Goal: Information Seeking & Learning: Learn about a topic

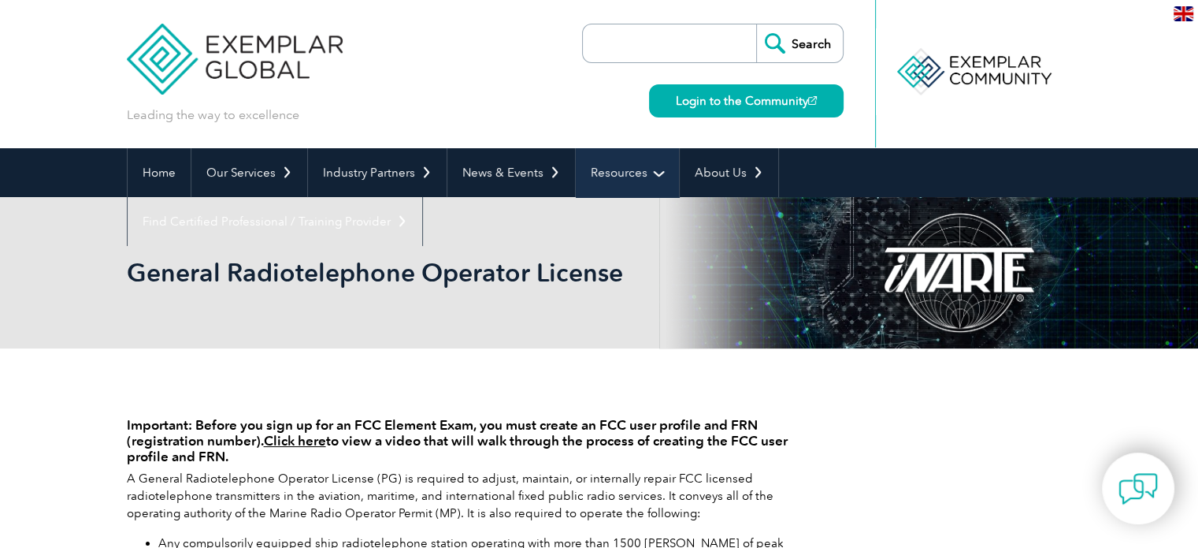
click at [640, 168] on link "Resources" at bounding box center [627, 172] width 103 height 49
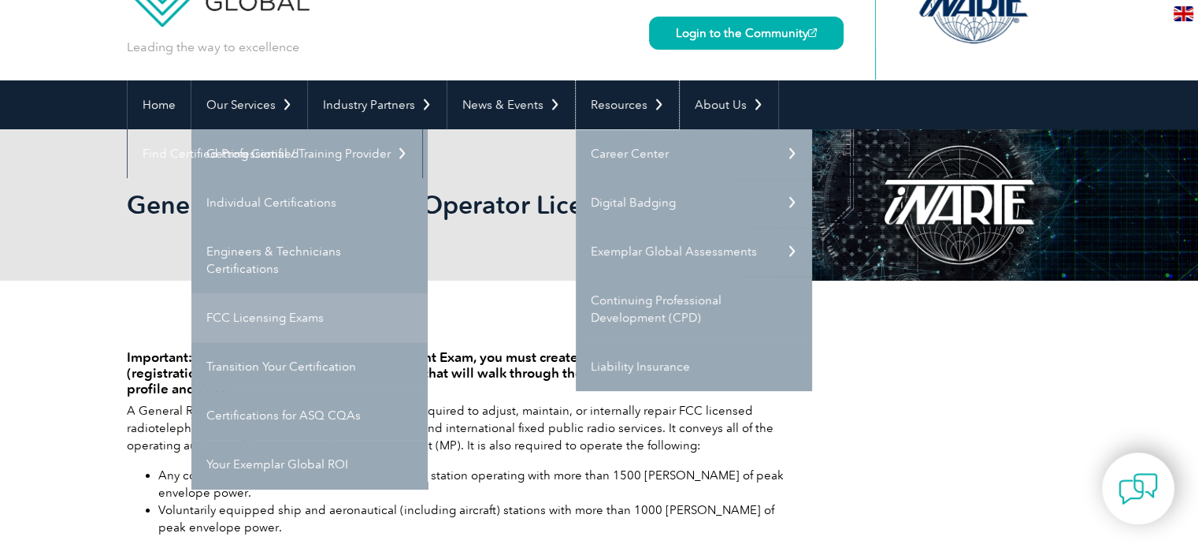
scroll to position [60, 0]
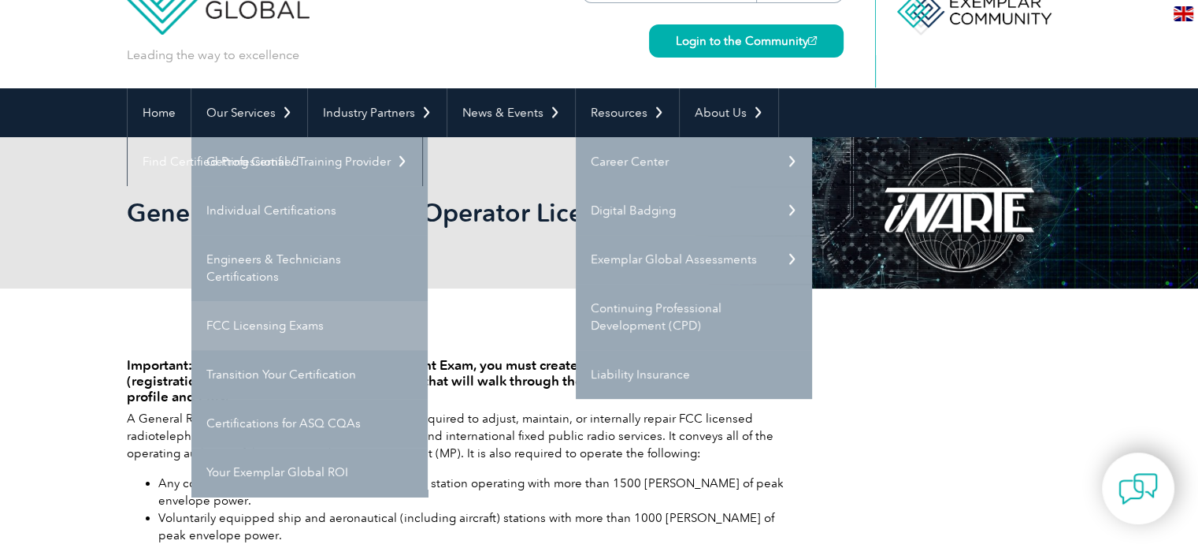
click at [314, 321] on link "FCC Licensing Exams" at bounding box center [309, 325] width 236 height 49
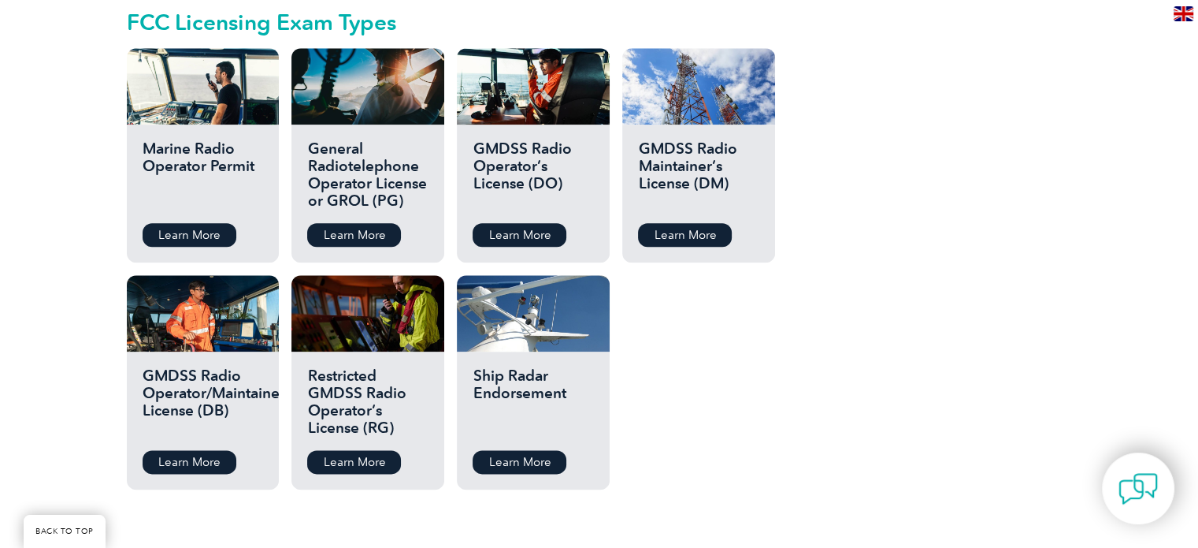
scroll to position [1822, 0]
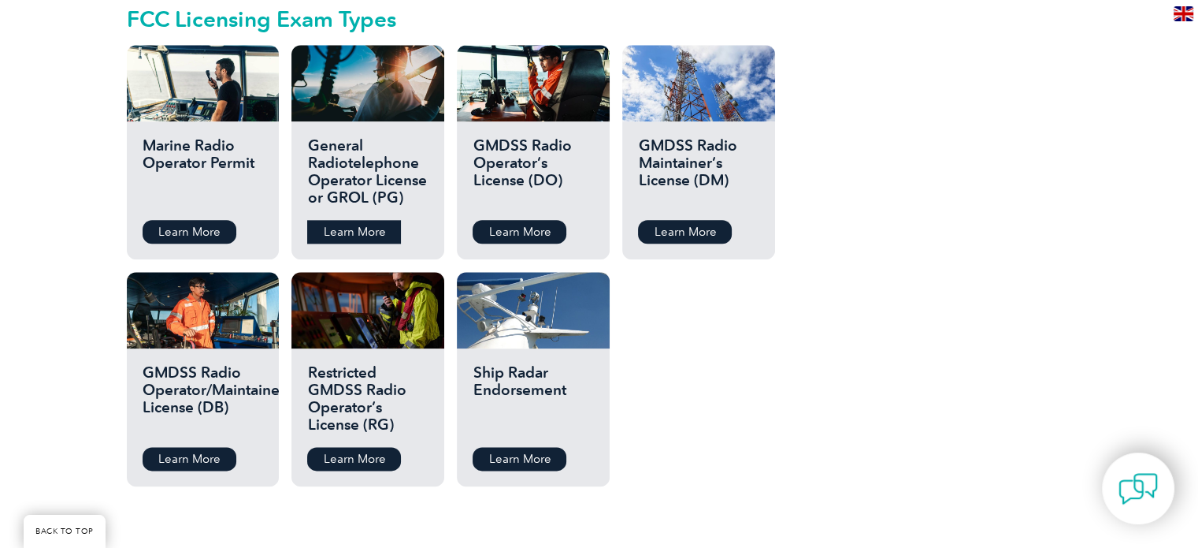
click at [366, 220] on link "Learn More" at bounding box center [354, 232] width 94 height 24
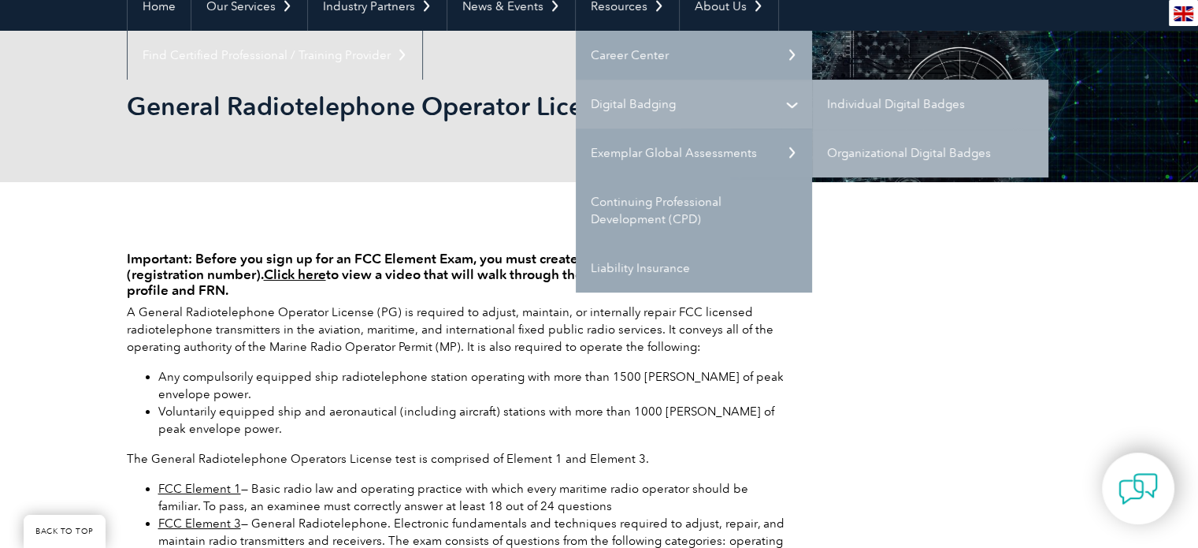
scroll to position [167, 0]
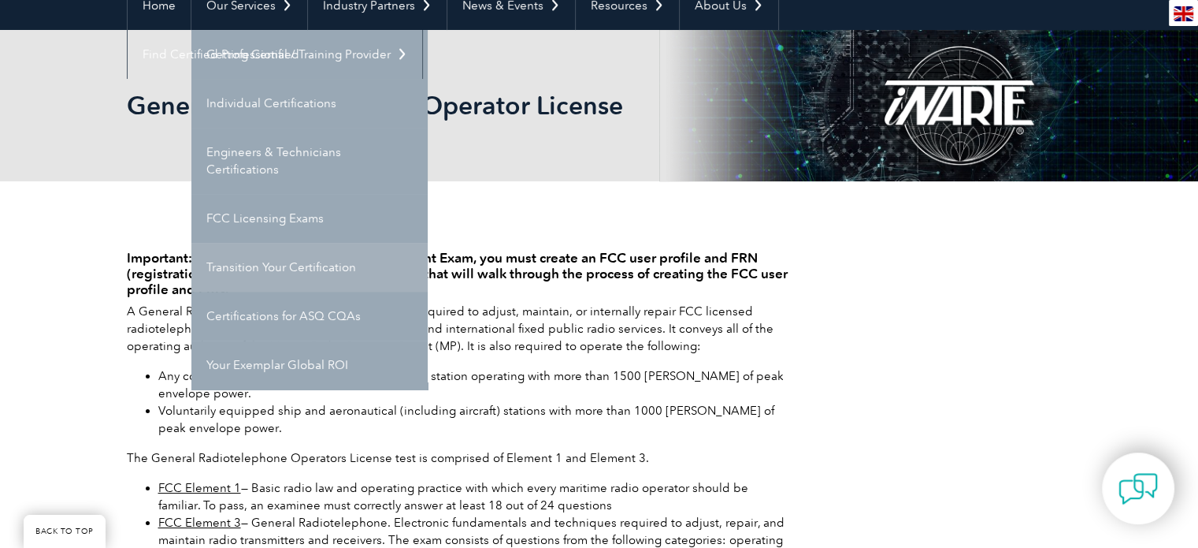
click at [314, 267] on link "Transition Your Certification" at bounding box center [309, 267] width 236 height 49
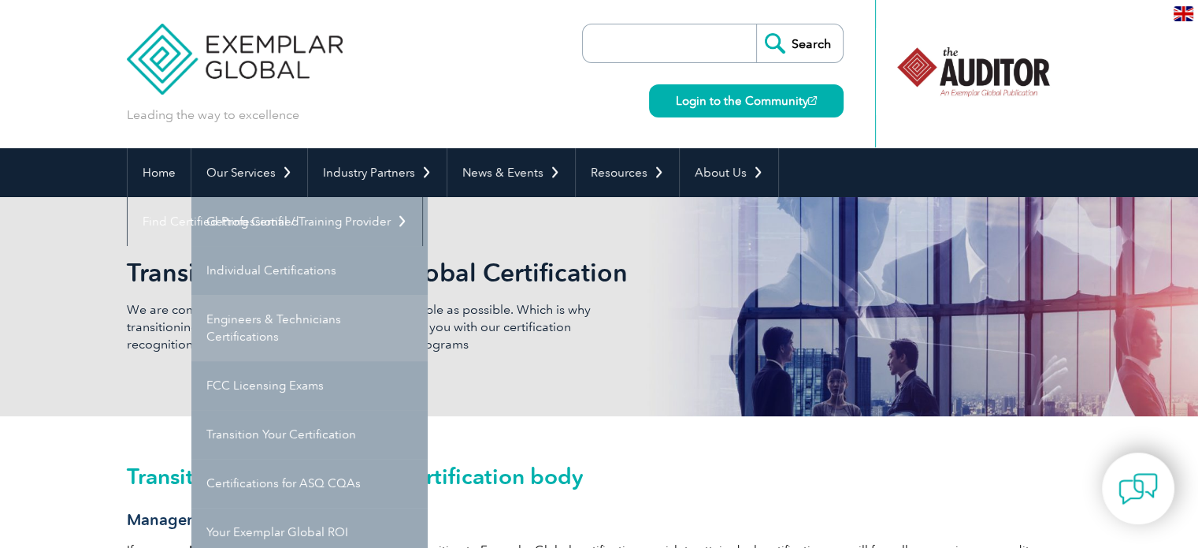
click at [306, 328] on link "Engineers & Technicians Certifications" at bounding box center [309, 328] width 236 height 66
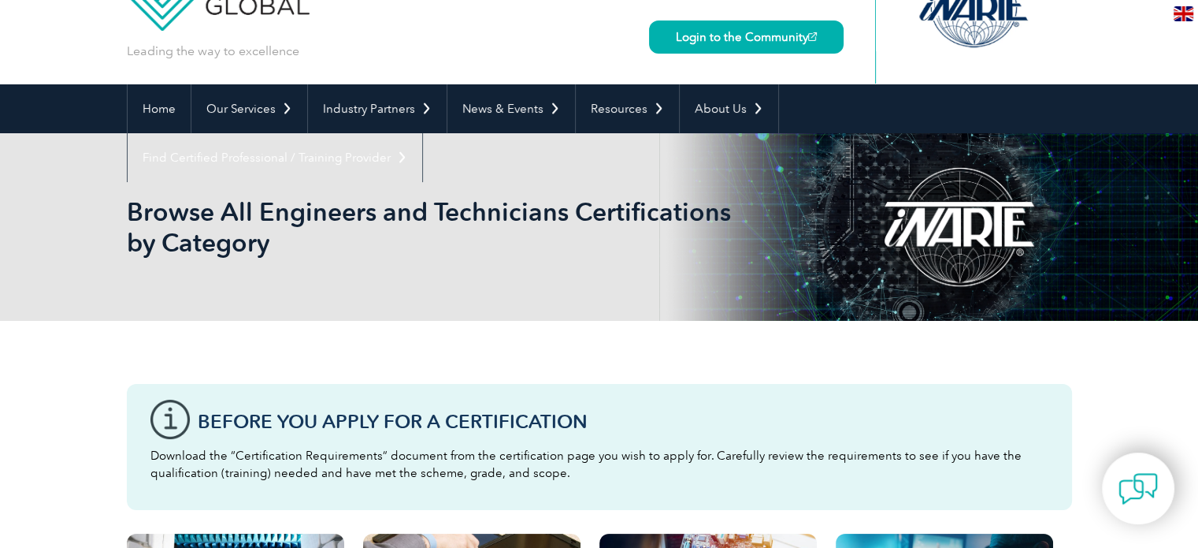
scroll to position [9, 0]
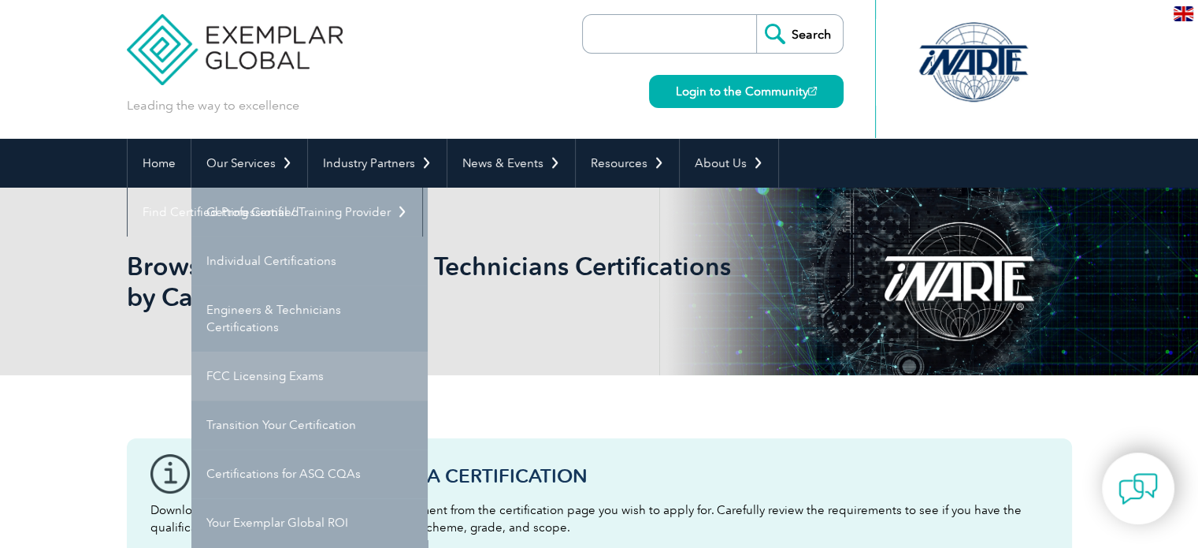
click at [315, 385] on link "FCC Licensing Exams" at bounding box center [309, 375] width 236 height 49
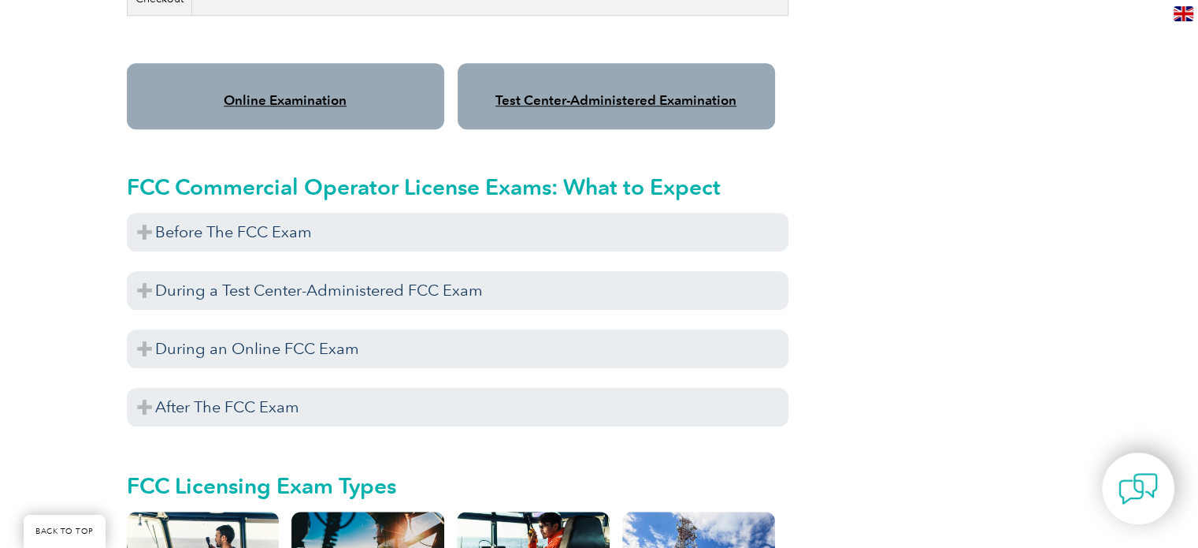
scroll to position [1335, 0]
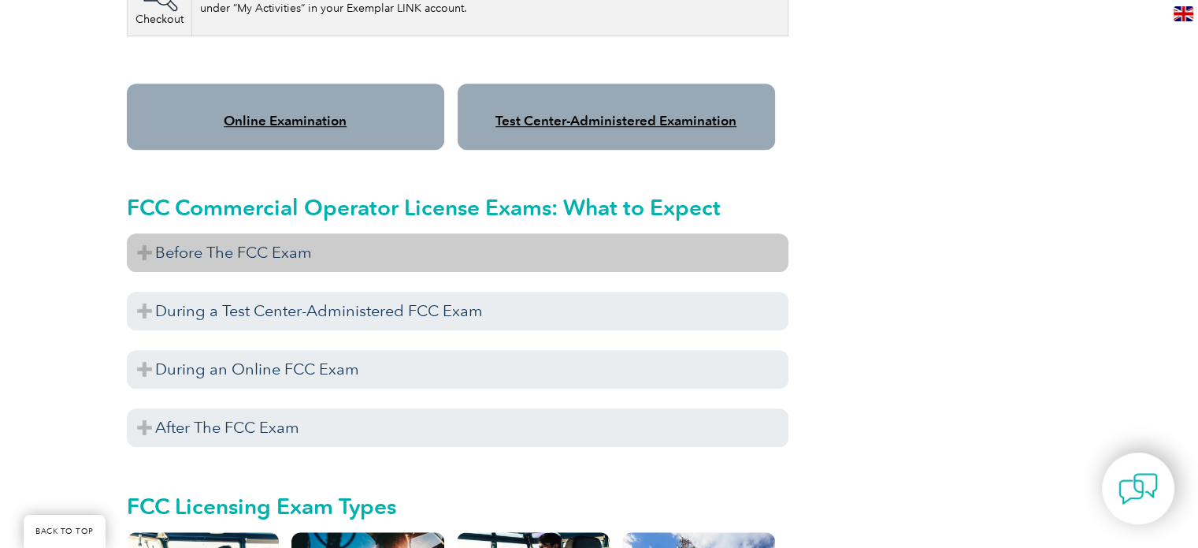
click at [154, 239] on h3 "Before The FCC Exam" at bounding box center [458, 252] width 662 height 39
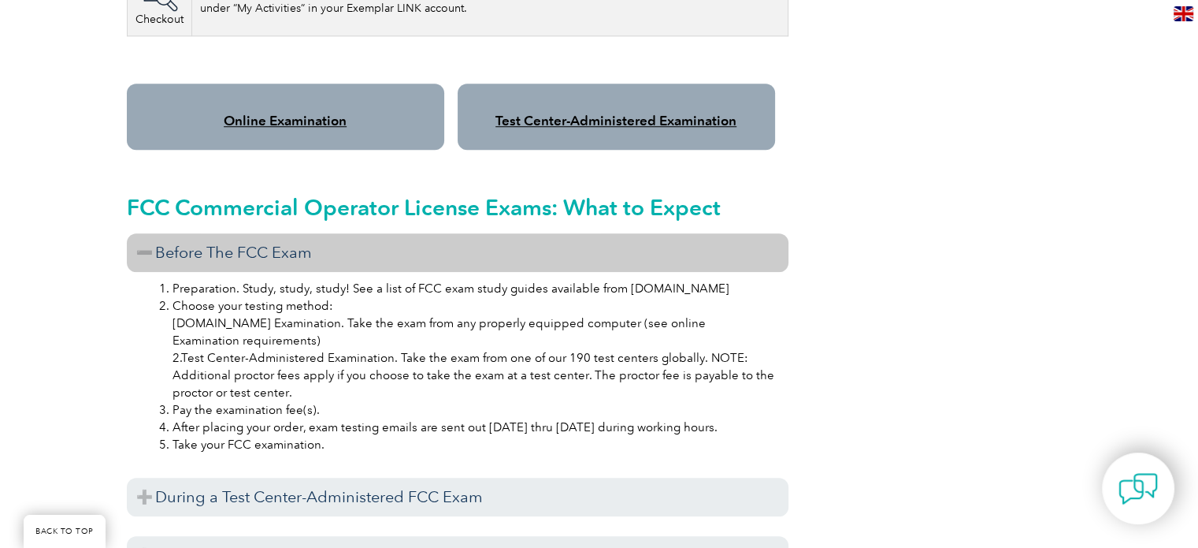
click at [432, 280] on li "Preparation. Study, study, study! See a list of FCC exam study guides available…" at bounding box center [474, 288] width 602 height 17
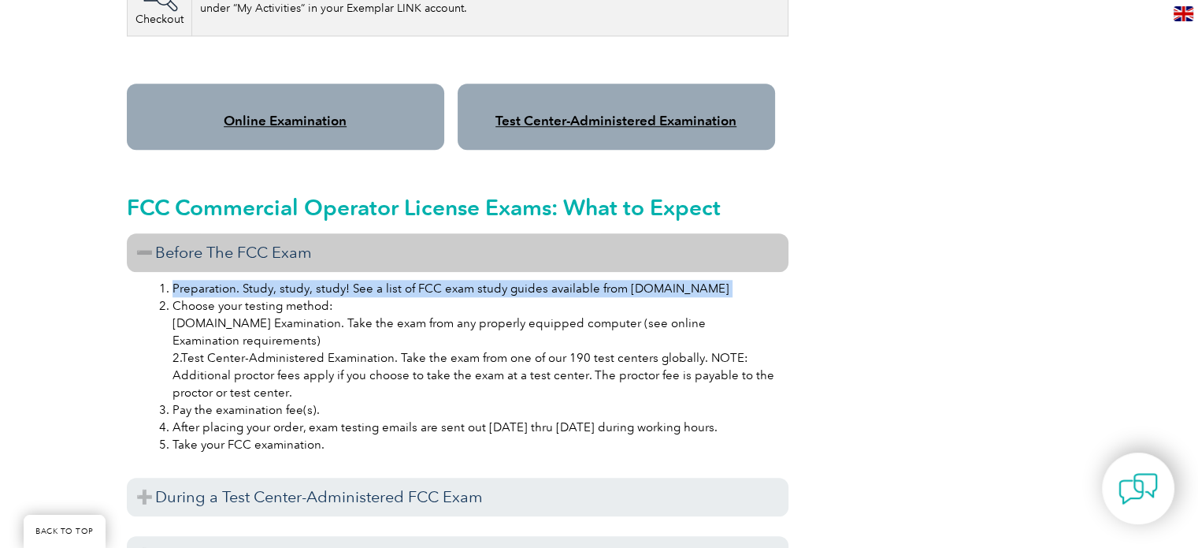
click at [432, 280] on li "Preparation. Study, study, study! See a list of FCC exam study guides available…" at bounding box center [474, 288] width 602 height 17
click at [416, 280] on li "Preparation. Study, study, study! See a list of FCC exam study guides available…" at bounding box center [474, 288] width 602 height 17
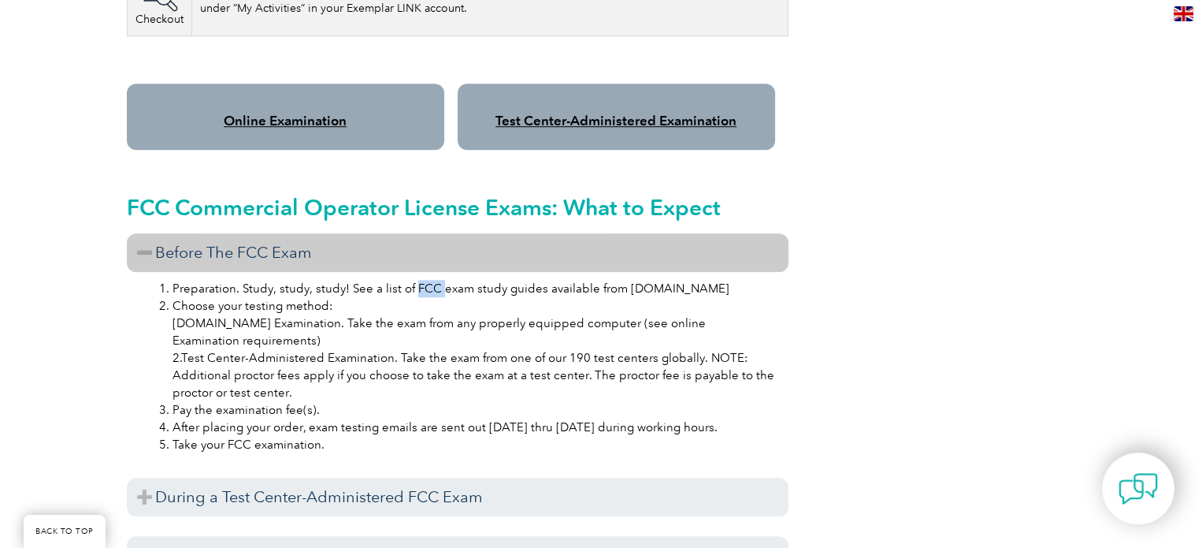
click at [416, 280] on li "Preparation. Study, study, study! See a list of FCC exam study guides available…" at bounding box center [474, 288] width 602 height 17
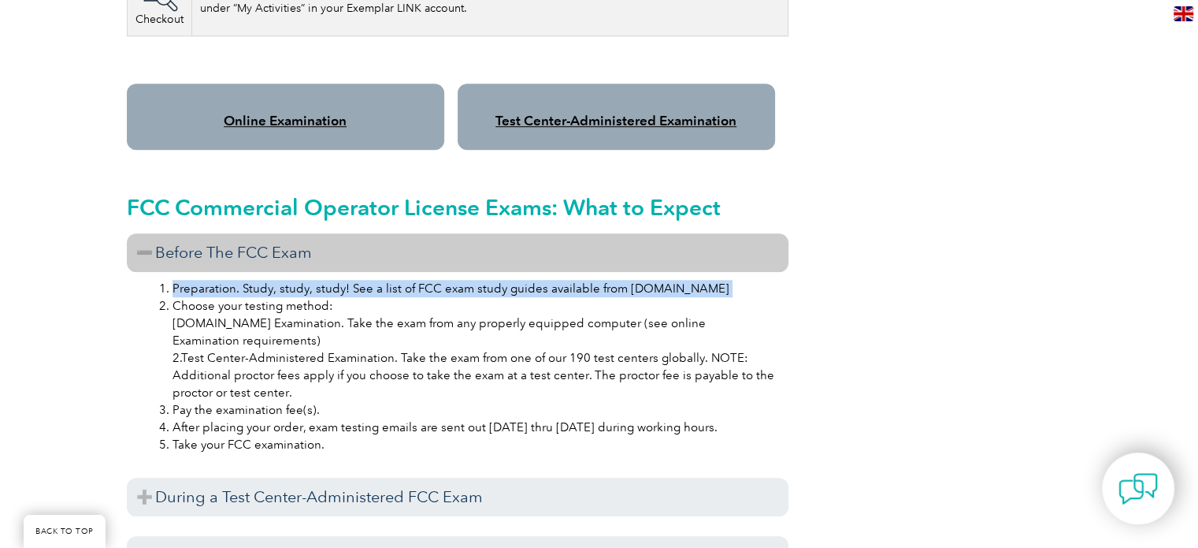
click at [416, 280] on li "Preparation. Study, study, study! See a list of FCC exam study guides available…" at bounding box center [474, 288] width 602 height 17
click at [444, 280] on li "Preparation. Study, study, study! See a list of FCC exam study guides available…" at bounding box center [474, 288] width 602 height 17
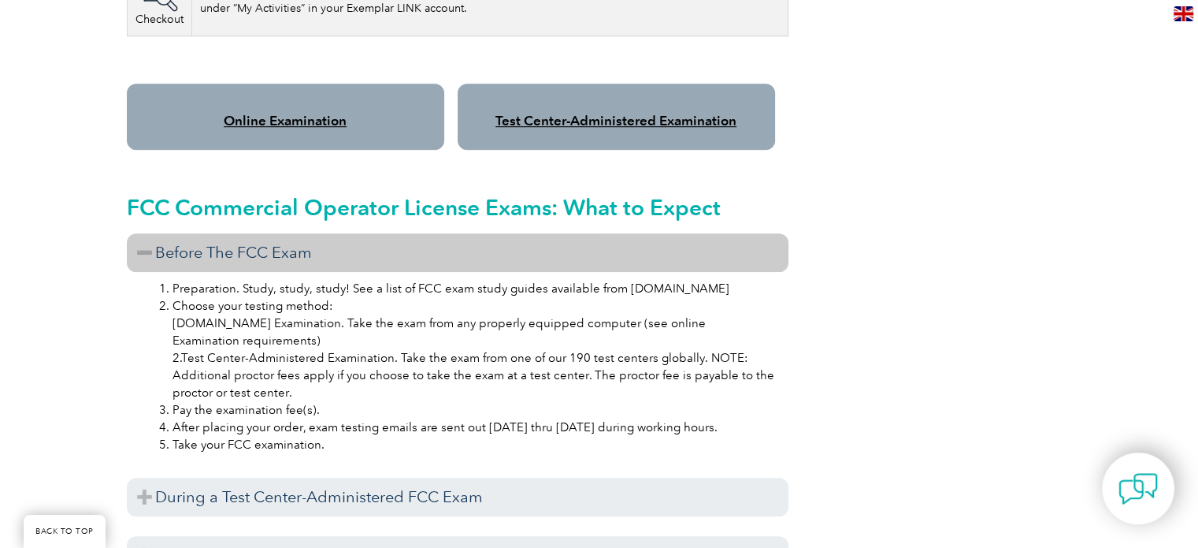
click at [422, 280] on li "Preparation. Study, study, study! See a list of FCC exam study guides available…" at bounding box center [474, 288] width 602 height 17
click at [517, 280] on li "Preparation. Study, study, study! See a list of FCC exam study guides available…" at bounding box center [474, 288] width 602 height 17
copy li "FCC exam study guides"
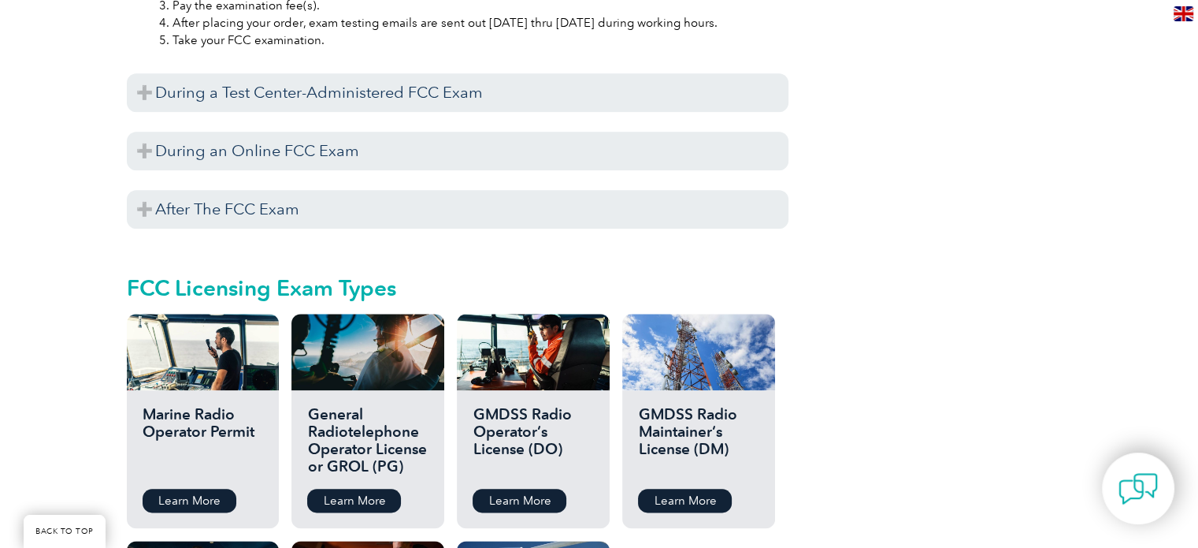
scroll to position [1738, 0]
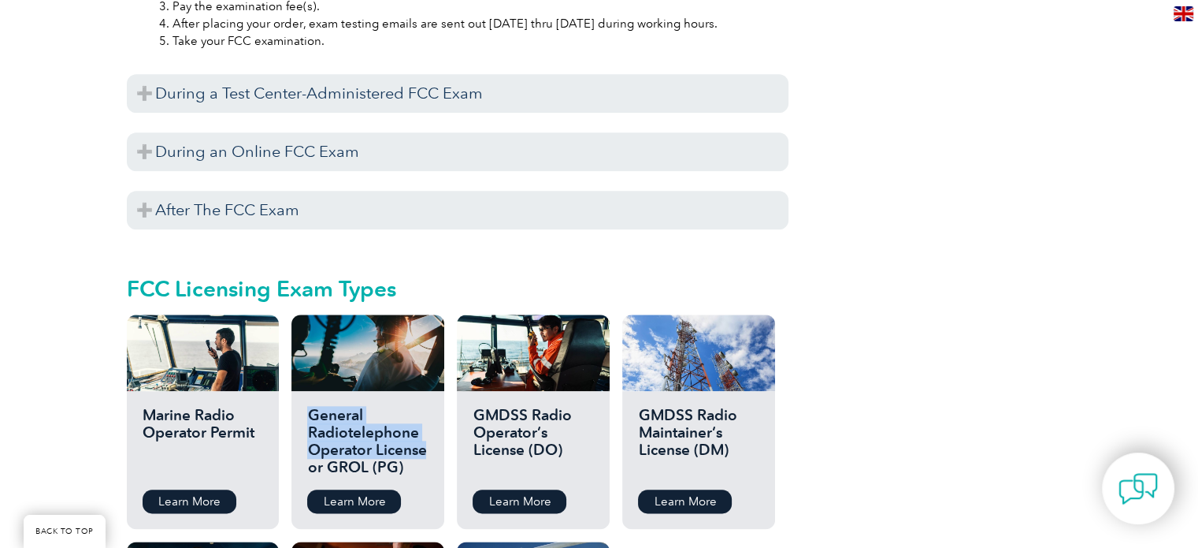
drag, startPoint x: 309, startPoint y: 397, endPoint x: 425, endPoint y: 426, distance: 119.4
click at [425, 426] on h2 "General Radiotelephone Operator License or GROL (PG)" at bounding box center [367, 442] width 121 height 71
copy h2 "General Radiotelephone Operator License"
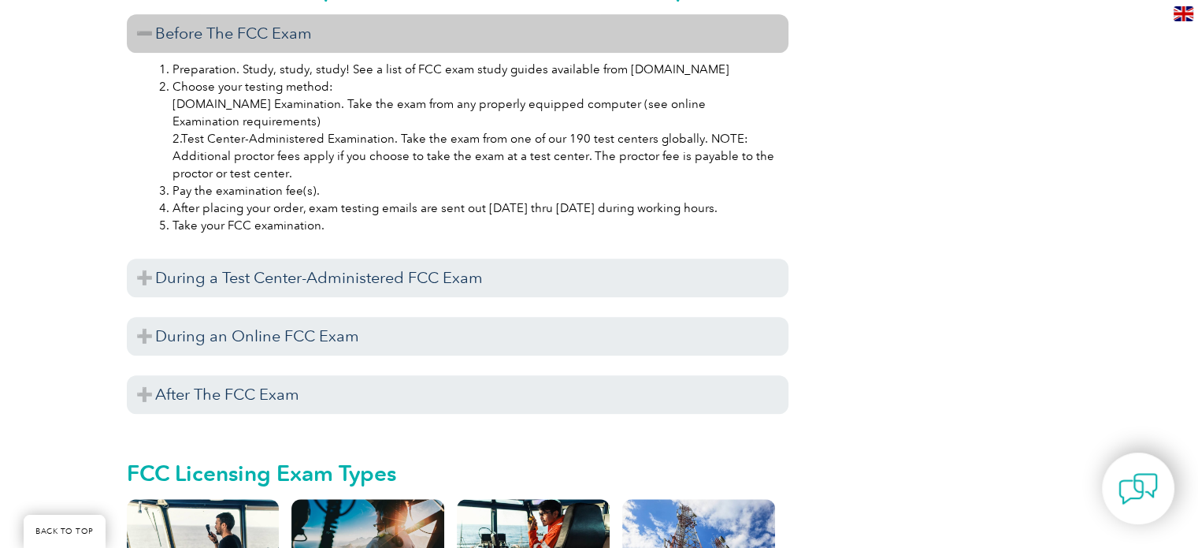
scroll to position [1558, 0]
